Goal: Information Seeking & Learning: Find specific fact

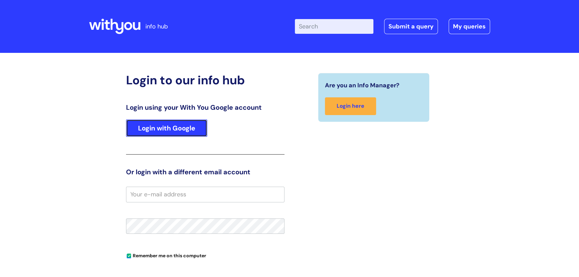
click at [179, 132] on link "Login with Google" at bounding box center [166, 127] width 81 height 17
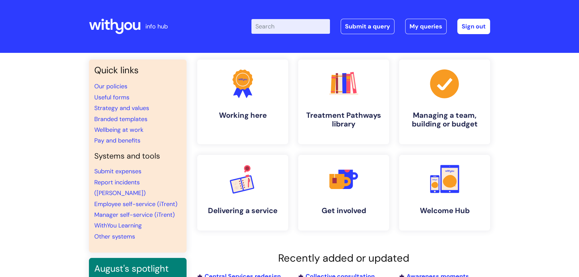
click at [292, 25] on input "Enter your search term here..." at bounding box center [291, 26] width 79 height 15
type input "headoffice wifi"
click button "Search" at bounding box center [0, 0] width 0 height 0
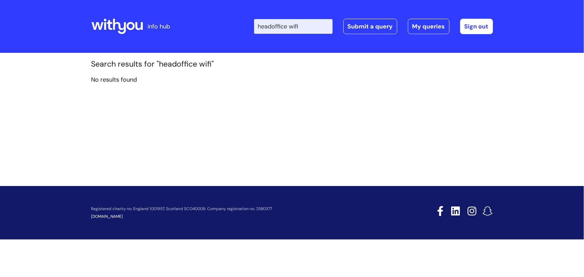
drag, startPoint x: 278, startPoint y: 26, endPoint x: 281, endPoint y: 30, distance: 5.0
click at [279, 27] on input "headoffice wifi" at bounding box center [293, 26] width 79 height 15
drag, startPoint x: 294, startPoint y: 26, endPoint x: 261, endPoint y: 29, distance: 32.9
click at [261, 29] on input "head office wifi" at bounding box center [291, 26] width 79 height 15
type input "wifi"
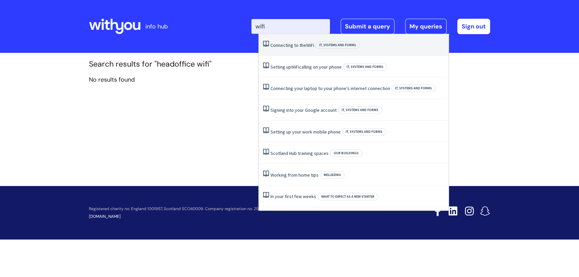
click at [288, 46] on link "Connecting to the WiFi" at bounding box center [293, 45] width 44 height 6
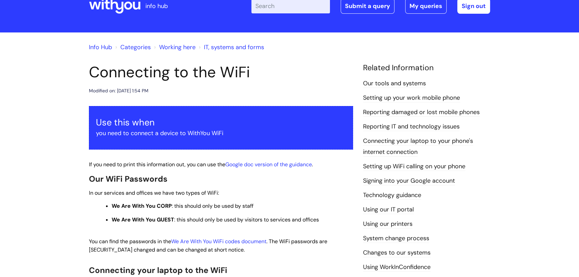
scroll to position [30, 0]
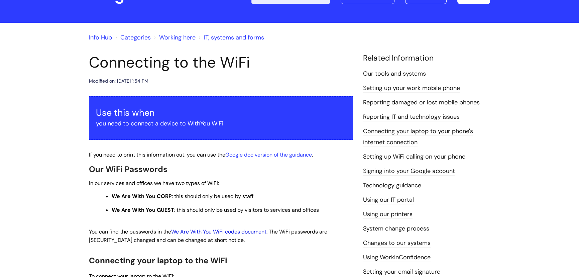
click at [215, 232] on link "We Are With You WiFi codes document" at bounding box center [218, 231] width 95 height 7
